Goal: Transaction & Acquisition: Download file/media

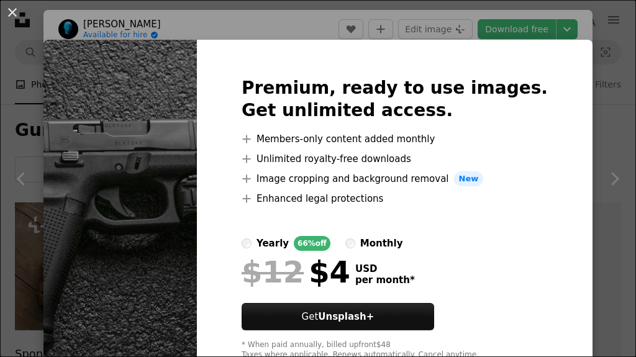
scroll to position [143, 0]
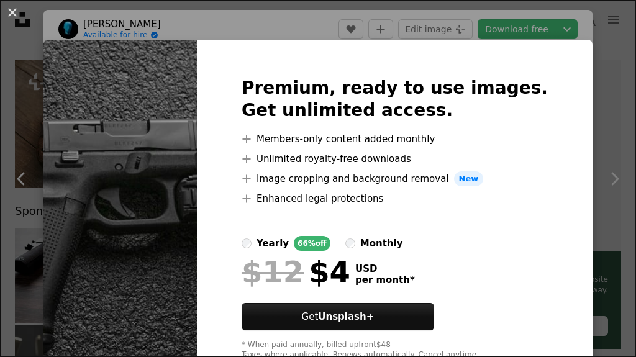
click at [82, 190] on img at bounding box center [119, 219] width 153 height 358
click at [83, 289] on img at bounding box center [119, 219] width 153 height 358
click at [456, 9] on div "An X shape Premium, ready to use images. Get unlimited access. A plus sign Memb…" at bounding box center [318, 178] width 636 height 357
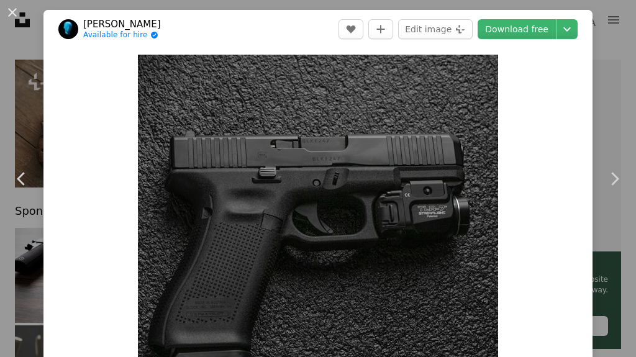
click at [548, 25] on link "Download free" at bounding box center [516, 29] width 78 height 20
click at [426, 230] on img "Zoom in on this image" at bounding box center [318, 235] width 360 height 360
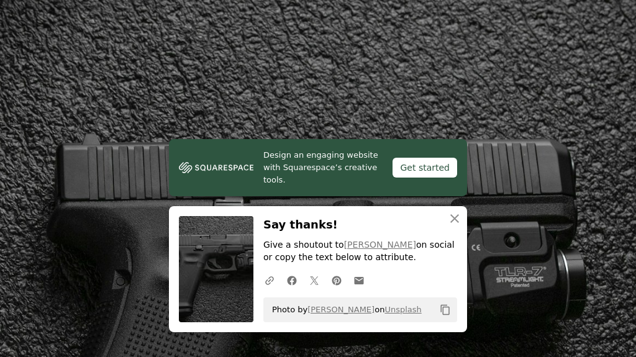
scroll to position [112, 0]
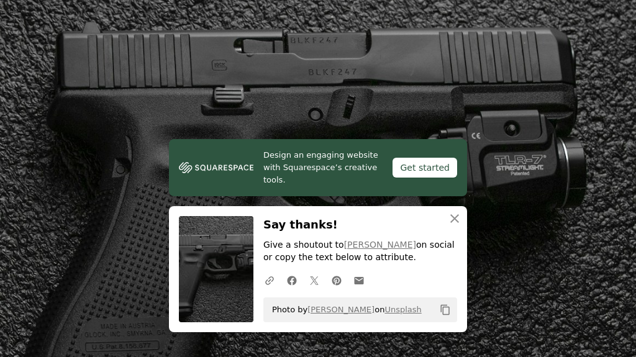
click at [442, 178] on div "Get started" at bounding box center [424, 168] width 65 height 20
click at [608, 129] on img "Zoom out on this image" at bounding box center [317, 206] width 637 height 637
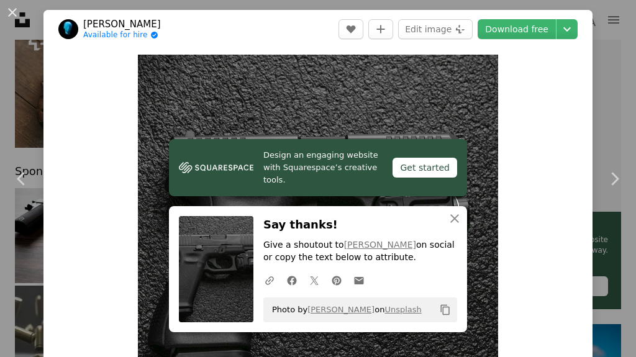
scroll to position [2, 0]
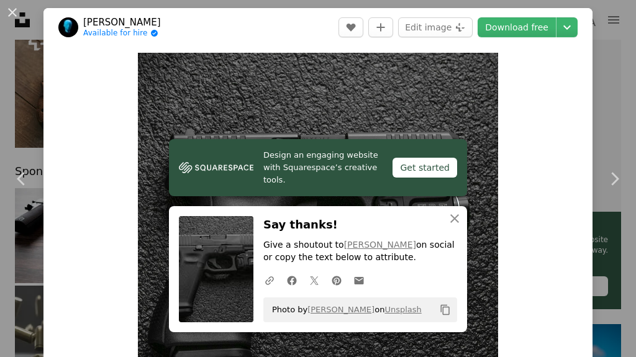
click at [464, 231] on button "An X shape Close" at bounding box center [454, 218] width 25 height 25
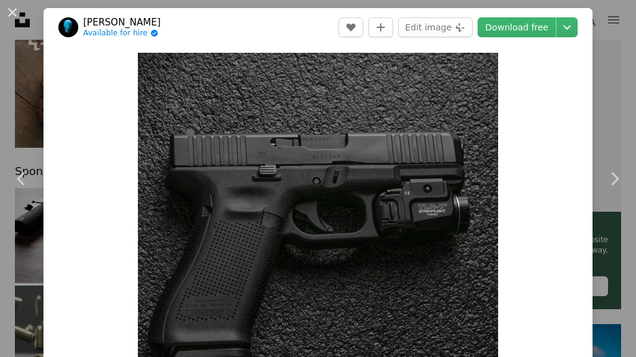
click at [410, 162] on img "Zoom in on this image" at bounding box center [318, 233] width 360 height 360
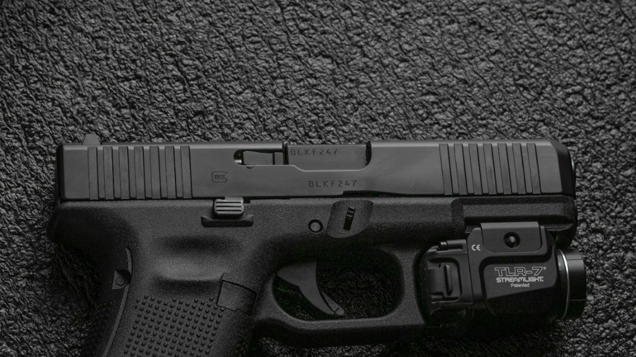
scroll to position [112, 0]
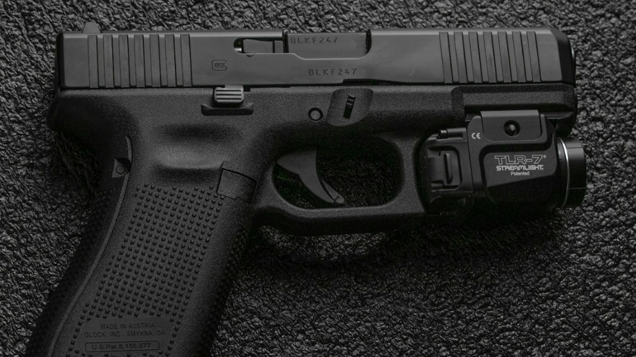
click at [459, 93] on img "Zoom out on this image" at bounding box center [317, 206] width 637 height 637
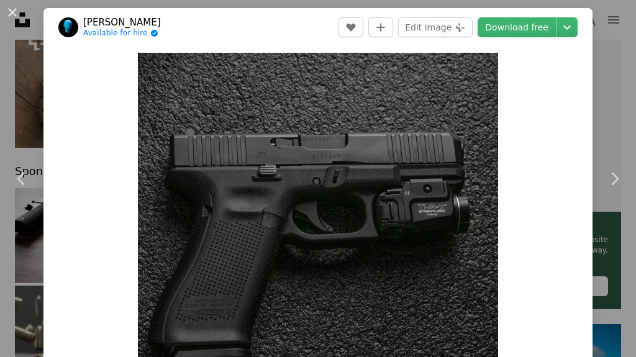
click at [410, 133] on img "Zoom in on this image" at bounding box center [318, 233] width 360 height 360
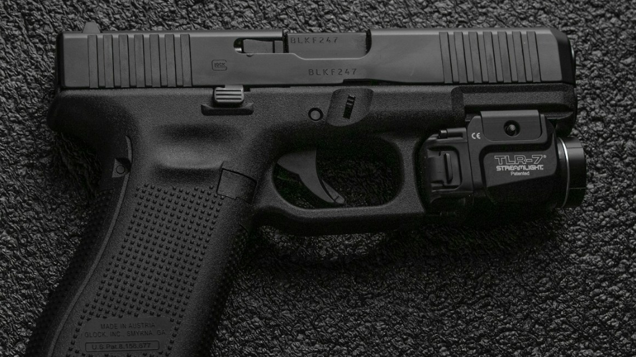
click at [523, 148] on img "Zoom out on this image" at bounding box center [317, 206] width 637 height 637
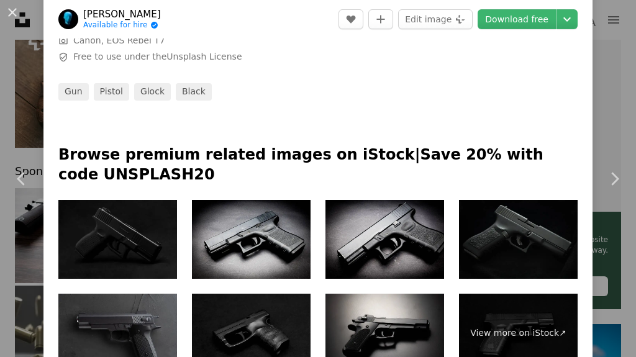
scroll to position [485, 0]
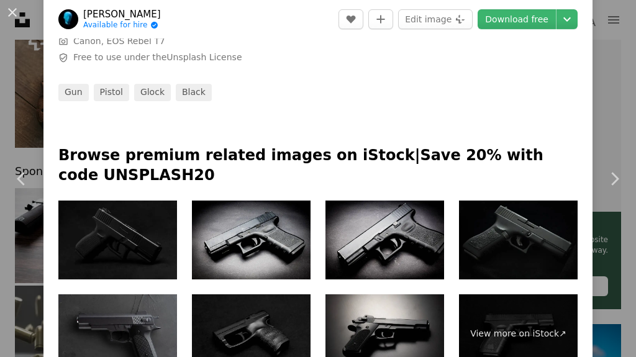
click at [587, 112] on div at bounding box center [317, 123] width 549 height 45
click at [610, 71] on div "An X shape Chevron left Chevron right [PERSON_NAME] Available for hire A checkm…" at bounding box center [318, 178] width 636 height 357
click at [610, 70] on video at bounding box center [525, 116] width 192 height 192
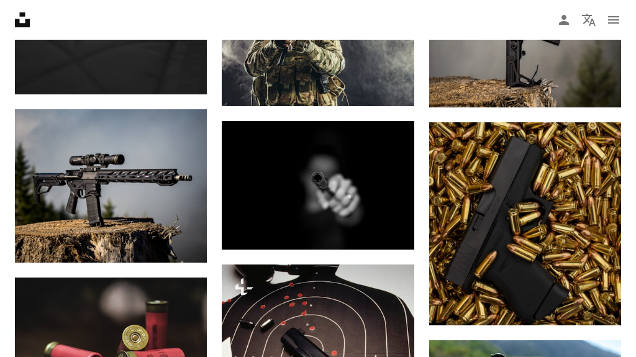
scroll to position [808, 0]
click at [528, 194] on img at bounding box center [525, 223] width 192 height 203
click at [520, 185] on img at bounding box center [525, 223] width 192 height 203
click at [517, 189] on img at bounding box center [525, 223] width 192 height 203
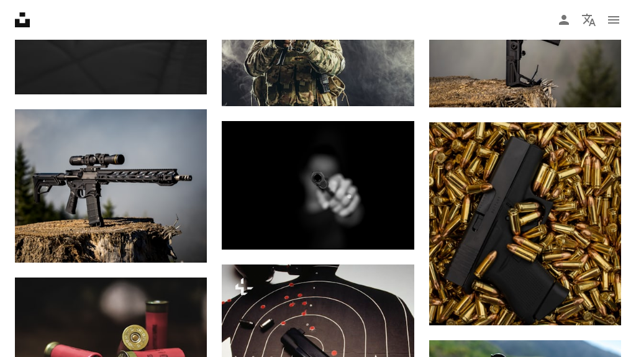
click at [549, 235] on img at bounding box center [525, 223] width 192 height 203
click at [601, 141] on button "A plus sign" at bounding box center [596, 145] width 25 height 20
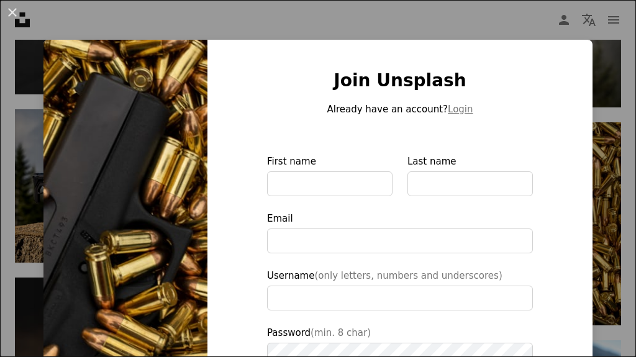
click at [144, 263] on img at bounding box center [125, 281] width 164 height 482
click at [620, 69] on div "An X shape Join Unsplash Already have an account? Login First name Last name Em…" at bounding box center [318, 178] width 636 height 357
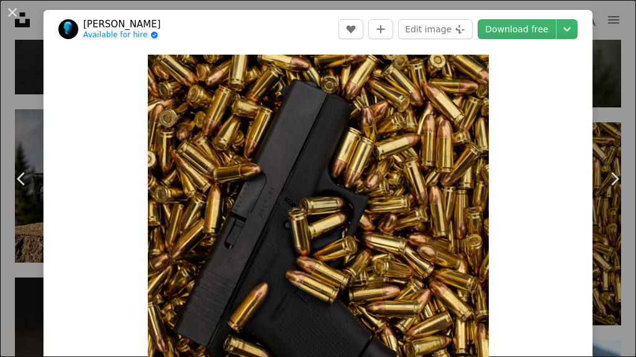
click at [384, 140] on img "Zoom in on this image" at bounding box center [318, 235] width 341 height 361
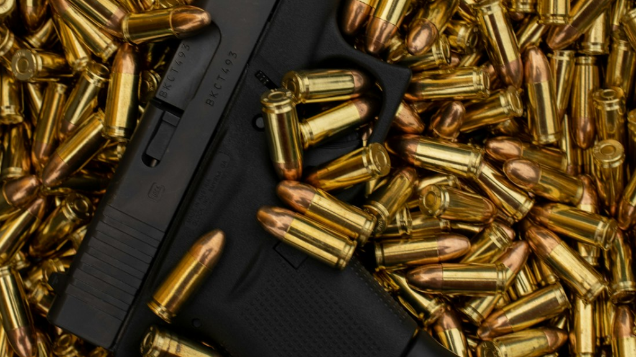
scroll to position [197, 0]
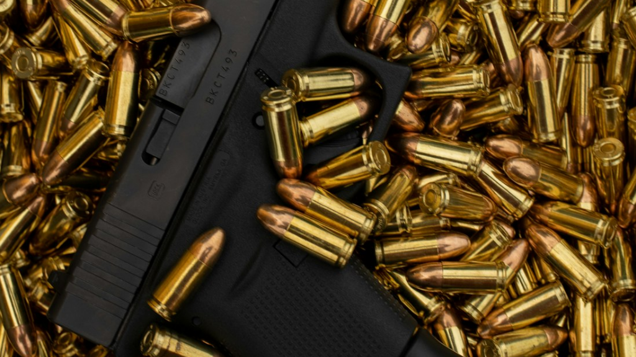
click at [453, 103] on img "Zoom out on this image" at bounding box center [317, 139] width 637 height 674
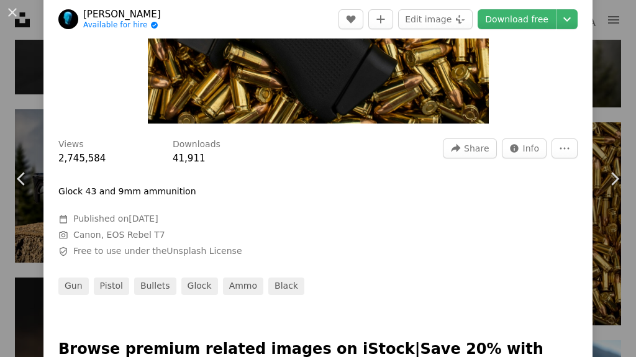
scroll to position [293, 0]
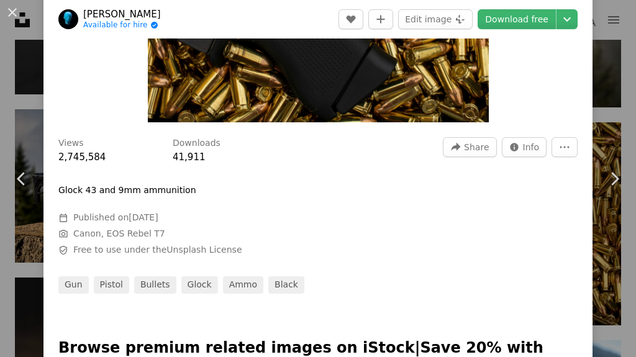
click at [610, 148] on link "Chevron right" at bounding box center [613, 178] width 43 height 119
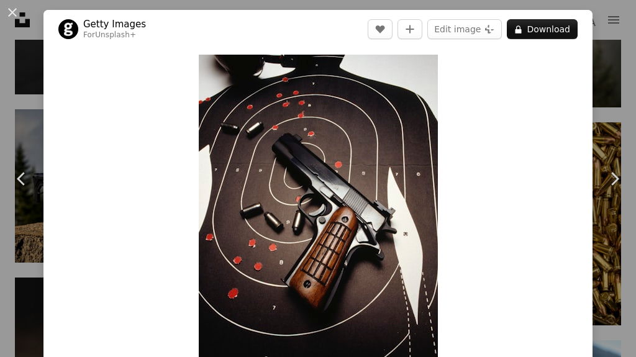
click at [635, 89] on div "An X shape Chevron left Chevron right Getty Images For Unsplash+ A heart A plus…" at bounding box center [318, 178] width 636 height 357
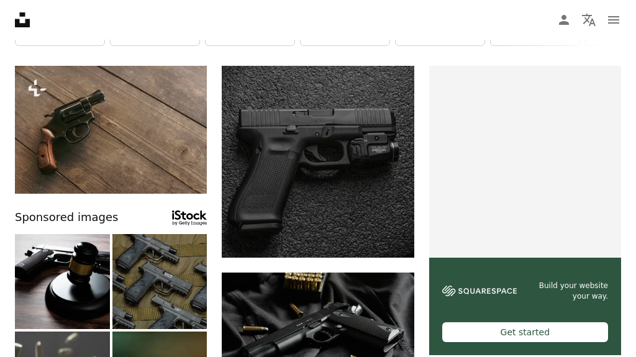
scroll to position [140, 0]
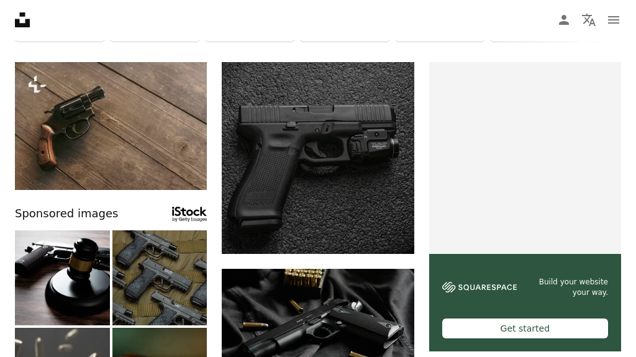
click at [389, 80] on icon "Add to Collection" at bounding box center [389, 84] width 8 height 8
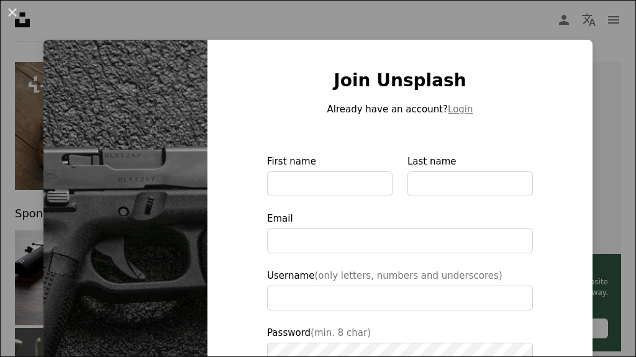
click at [603, 94] on div "An X shape Join Unsplash Already have an account? Login First name Last name Em…" at bounding box center [318, 178] width 636 height 357
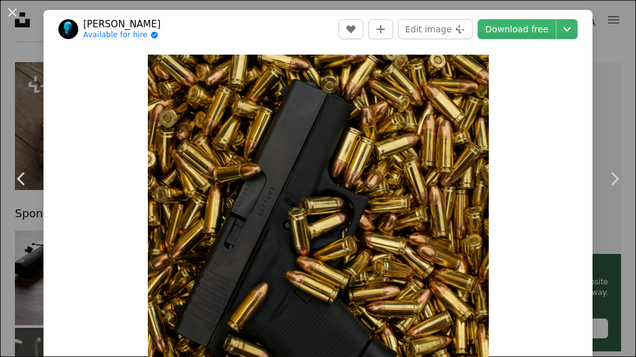
click at [618, 66] on div "An X shape Chevron left Chevron right [PERSON_NAME] Available for hire A checkm…" at bounding box center [318, 178] width 636 height 357
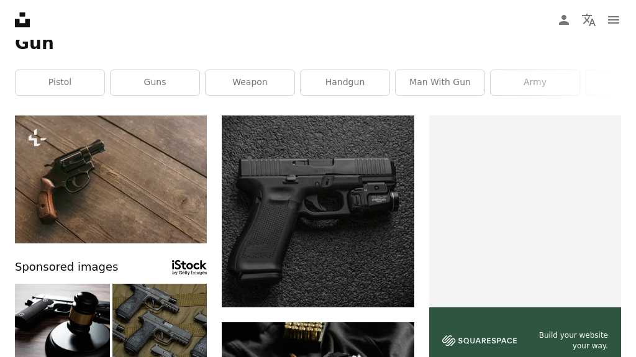
scroll to position [84, 0]
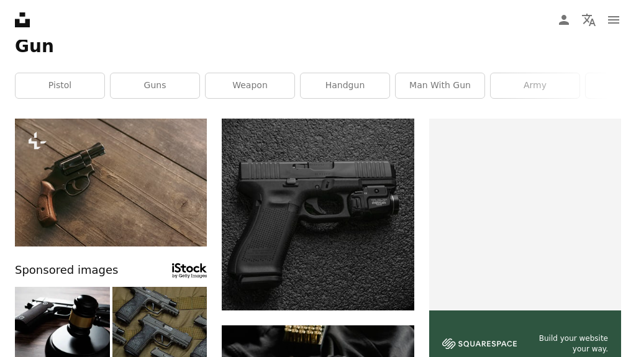
click at [318, 210] on img at bounding box center [318, 215] width 192 height 192
click at [510, 91] on link "army" at bounding box center [534, 85] width 89 height 25
click at [509, 90] on link "army" at bounding box center [534, 85] width 89 height 25
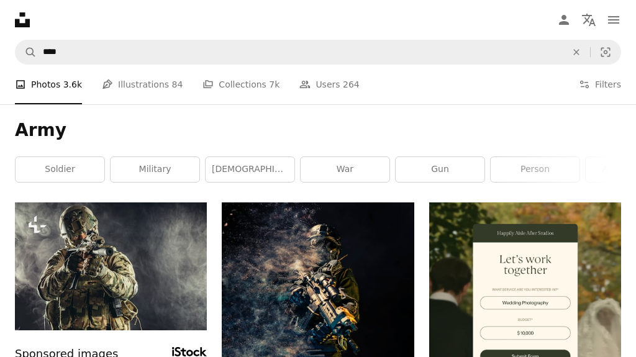
click at [97, 169] on link "soldier" at bounding box center [60, 169] width 89 height 25
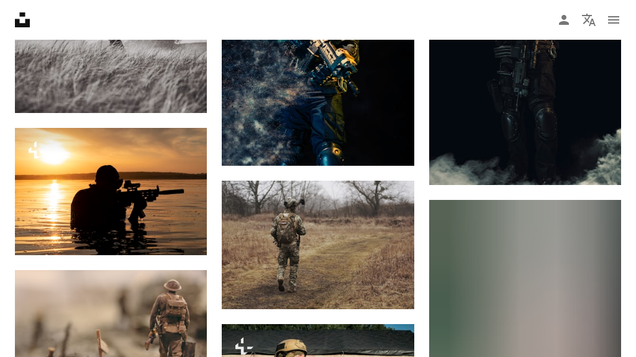
scroll to position [864, 0]
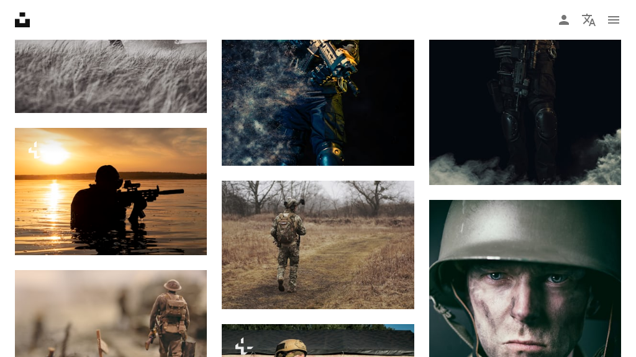
click at [93, 196] on img at bounding box center [111, 192] width 192 height 128
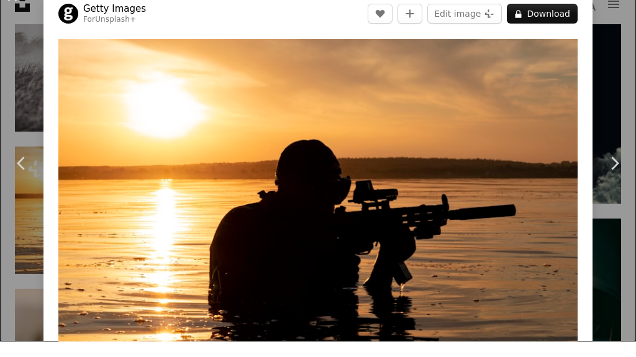
scroll to position [821, 0]
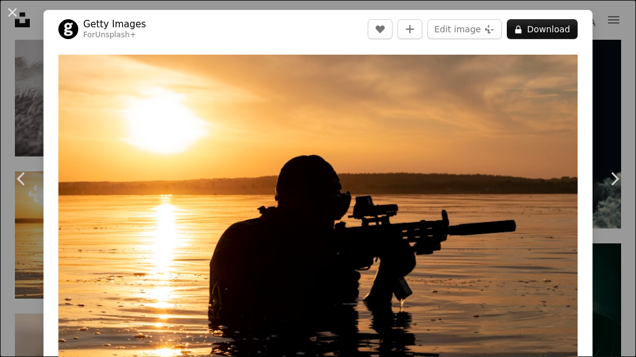
click at [19, 133] on div "An X shape Chevron left Chevron right Getty Images For Unsplash+ A heart A plus…" at bounding box center [318, 178] width 636 height 357
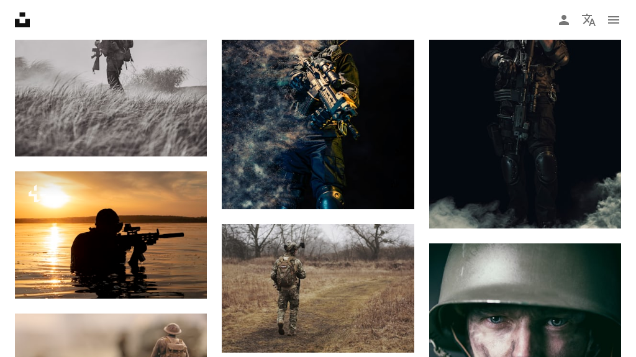
click at [30, 125] on img at bounding box center [37, 135] width 20 height 20
click at [30, 171] on img at bounding box center [111, 235] width 192 height 128
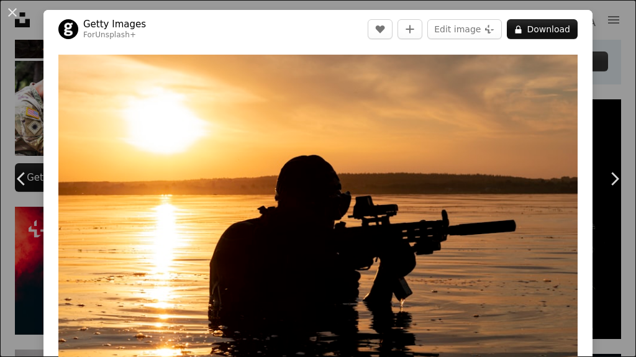
scroll to position [407, 0]
click at [13, 156] on link "Chevron left" at bounding box center [21, 178] width 43 height 119
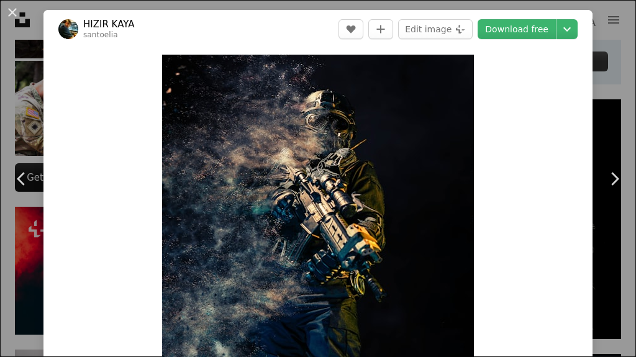
click at [633, 61] on div "An X shape Chevron left Chevron right HIZIR KAYA santoelia A heart A plus sign …" at bounding box center [318, 178] width 636 height 357
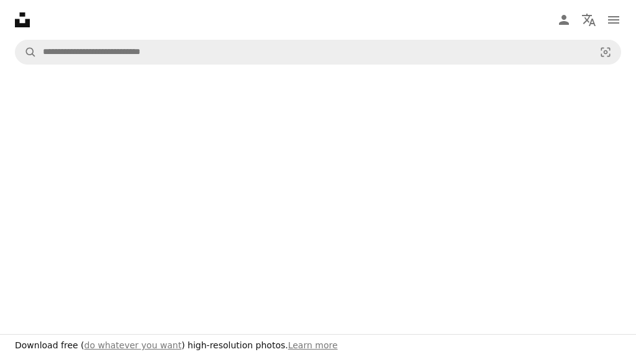
click at [631, 72] on html "Unsplash logo Unsplash Home A photo Pen Tool A compass A stack of folders Downl…" at bounding box center [318, 36] width 636 height 72
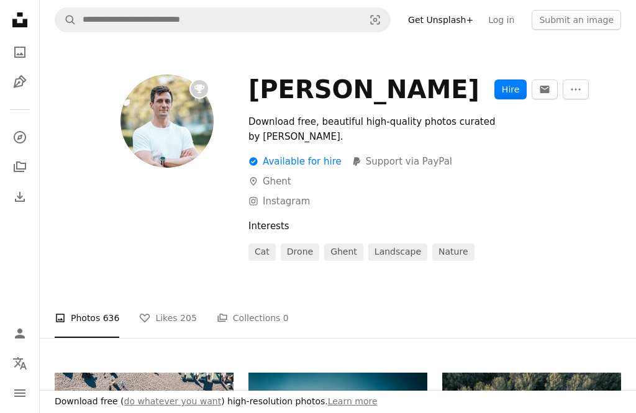
click at [12, 28] on icon "Unsplash logo Unsplash Home" at bounding box center [19, 19] width 25 height 25
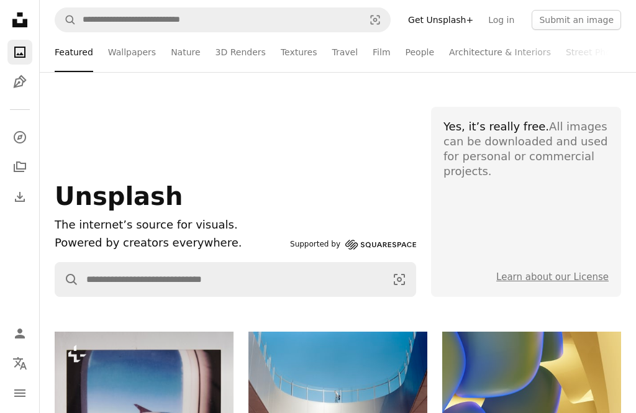
click at [250, 42] on link "3D Renders" at bounding box center [240, 52] width 50 height 40
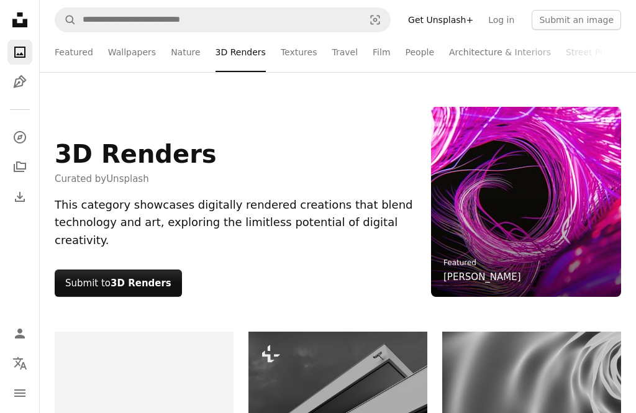
click at [14, 34] on link "Unsplash logo Unsplash Home" at bounding box center [19, 20] width 25 height 27
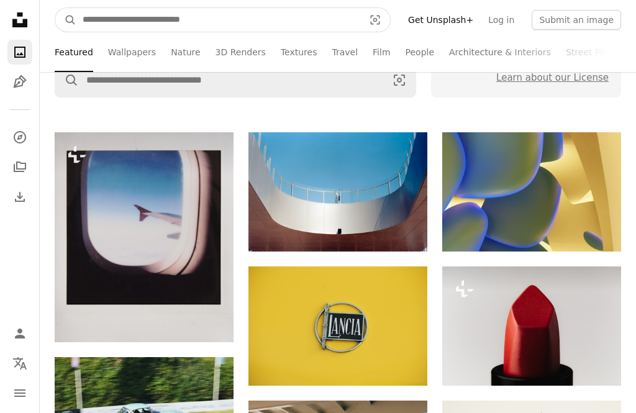
click at [337, 17] on input "Find visuals sitewide" at bounding box center [218, 20] width 284 height 24
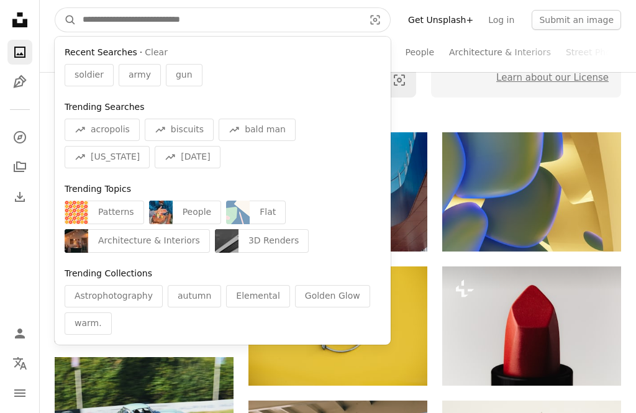
scroll to position [199, 0]
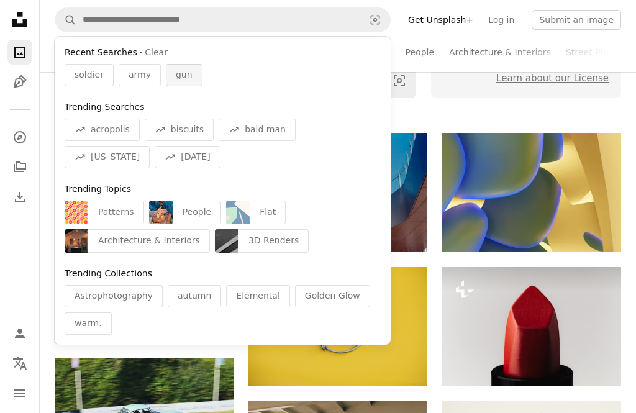
click at [176, 78] on span "gun" at bounding box center [184, 75] width 17 height 12
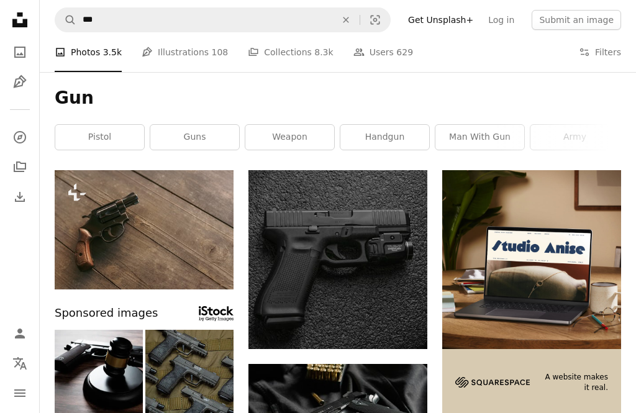
click at [401, 191] on icon "Add to Collection" at bounding box center [402, 192] width 8 height 8
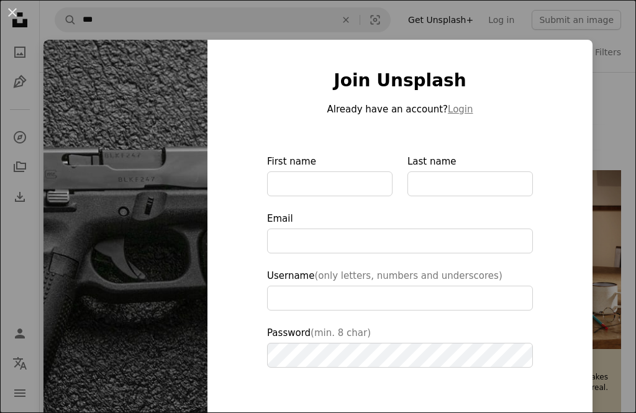
click at [81, 194] on img at bounding box center [125, 281] width 164 height 482
click at [572, 32] on div "An X shape Join Unsplash Already have an account? Login First name Last name Em…" at bounding box center [318, 206] width 636 height 413
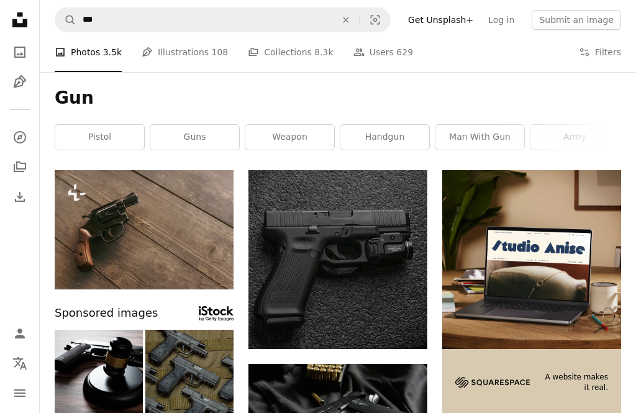
scroll to position [40, 0]
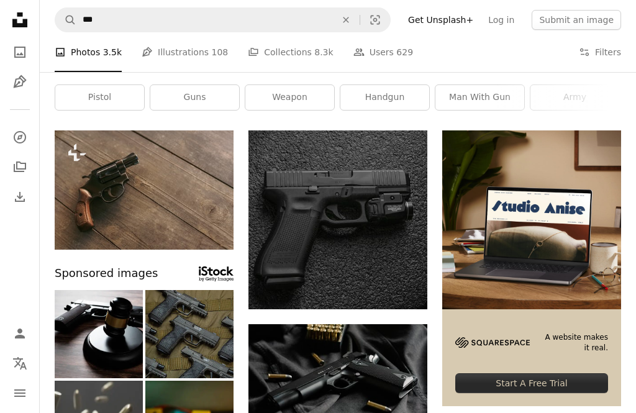
click at [255, 71] on link "A stack of folders Collections 8.3k" at bounding box center [290, 52] width 85 height 40
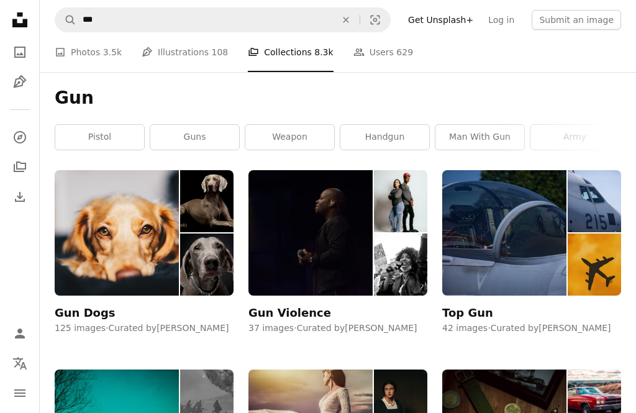
click at [408, 139] on link "handgun" at bounding box center [384, 137] width 89 height 25
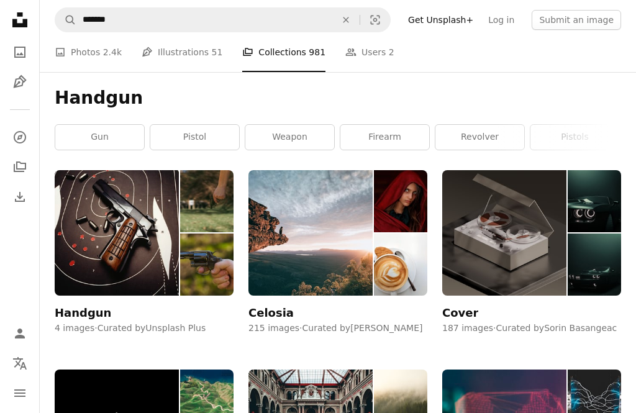
click at [318, 133] on link "weapon" at bounding box center [289, 137] width 89 height 25
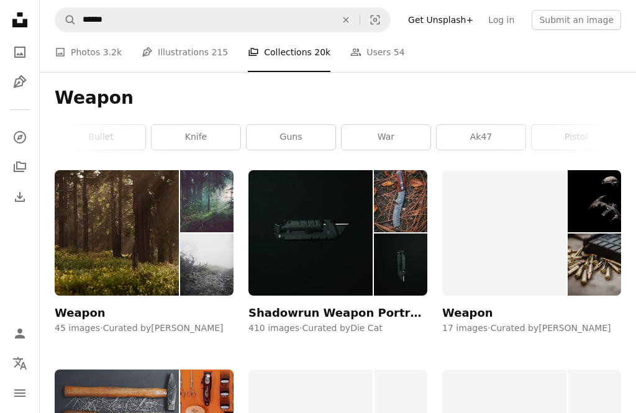
scroll to position [0, 569]
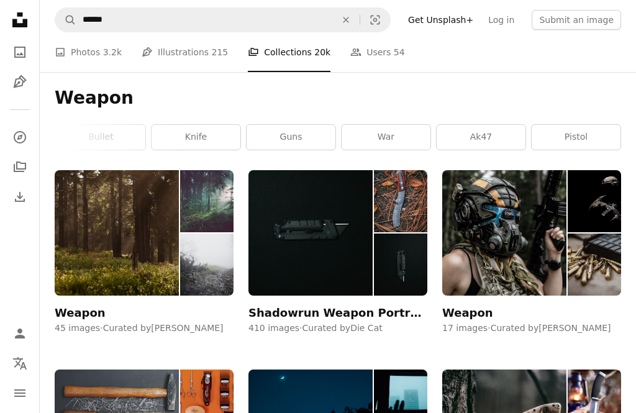
click at [381, 133] on link "war" at bounding box center [385, 137] width 89 height 25
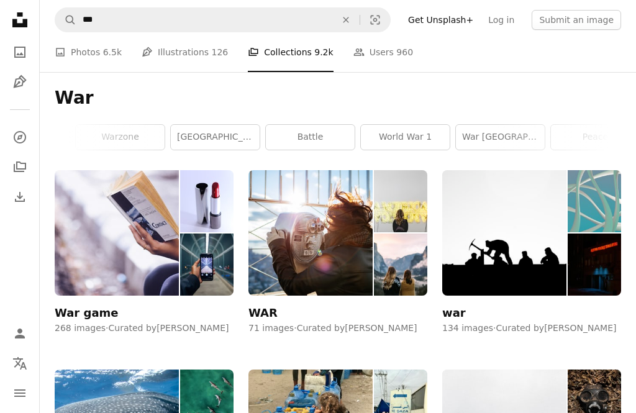
scroll to position [0, 263]
click at [392, 129] on link "world war 1" at bounding box center [407, 137] width 89 height 25
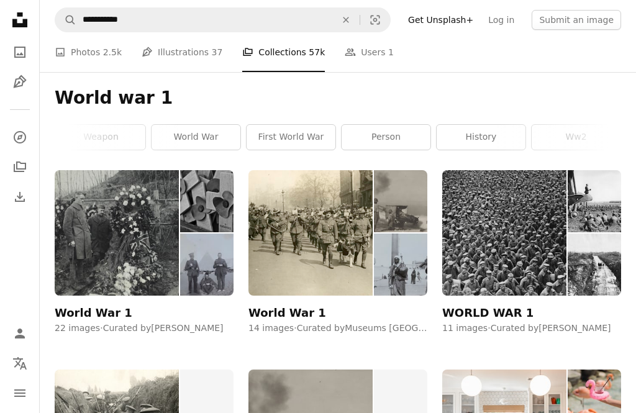
click at [133, 159] on div "World war 1 world war 2 war ww1 soldier army historical weapon world war first …" at bounding box center [338, 121] width 596 height 98
click at [274, 131] on link "first world war" at bounding box center [290, 137] width 89 height 25
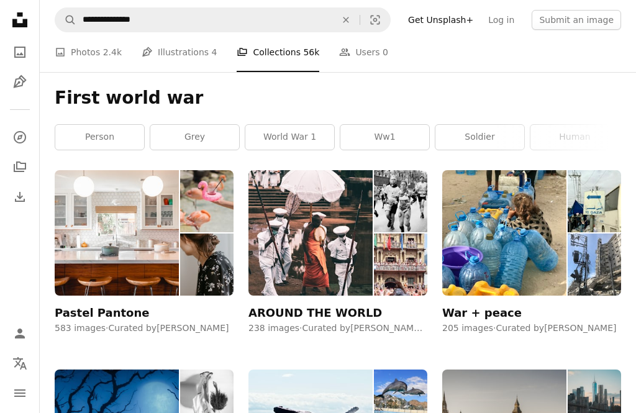
click at [171, 125] on link "grey" at bounding box center [194, 137] width 89 height 25
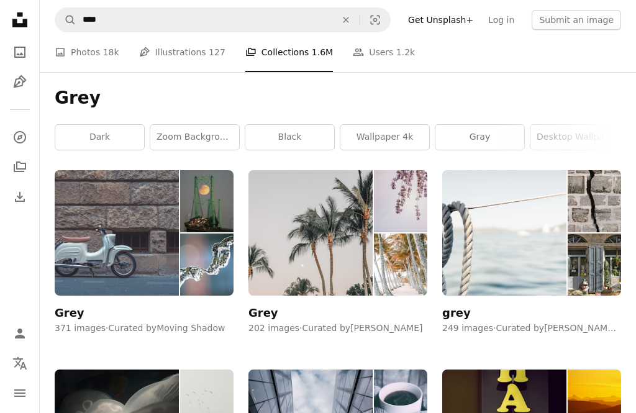
click at [71, 143] on link "dark" at bounding box center [99, 137] width 89 height 25
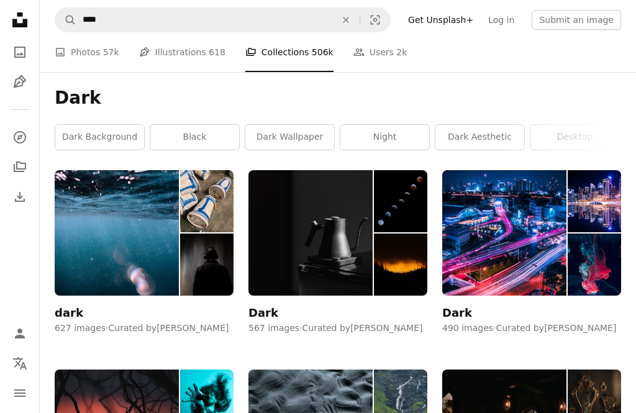
click at [76, 47] on link "A photo Photos 57k" at bounding box center [87, 52] width 65 height 40
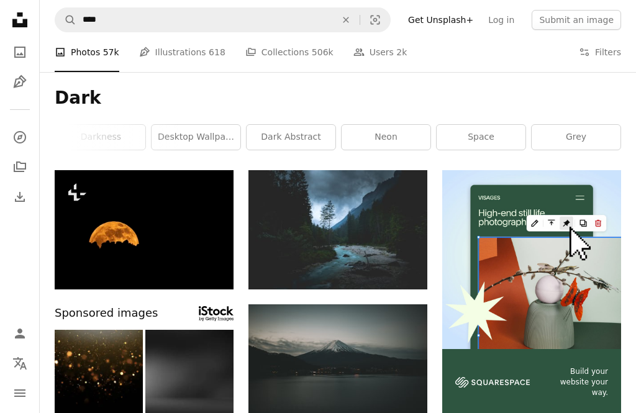
scroll to position [0, 569]
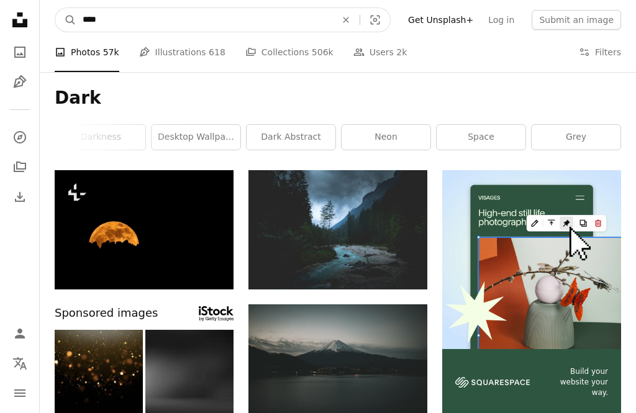
click at [272, 12] on input "****" at bounding box center [204, 20] width 256 height 24
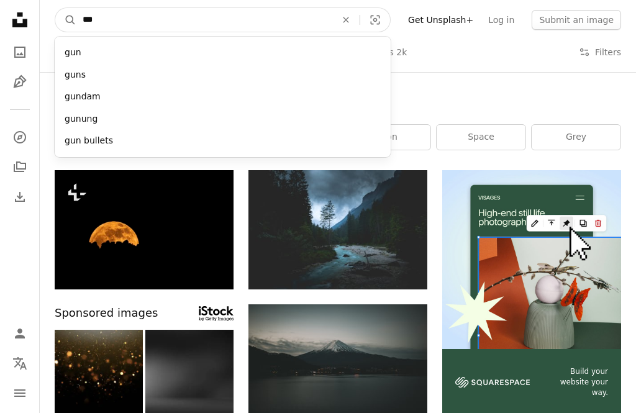
type input "***"
click at [66, 20] on button "A magnifying glass" at bounding box center [65, 20] width 21 height 24
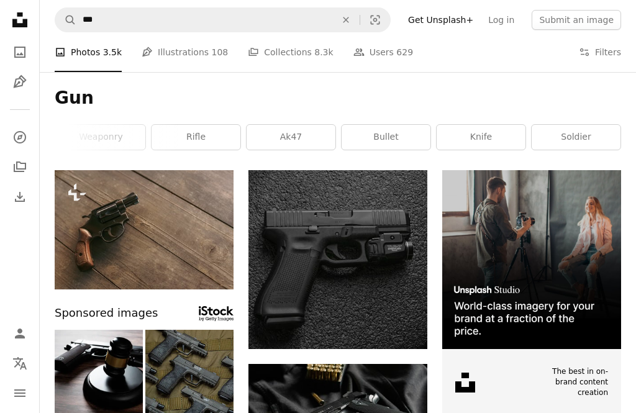
click at [359, 282] on img at bounding box center [337, 259] width 179 height 179
